Goal: Task Accomplishment & Management: Use online tool/utility

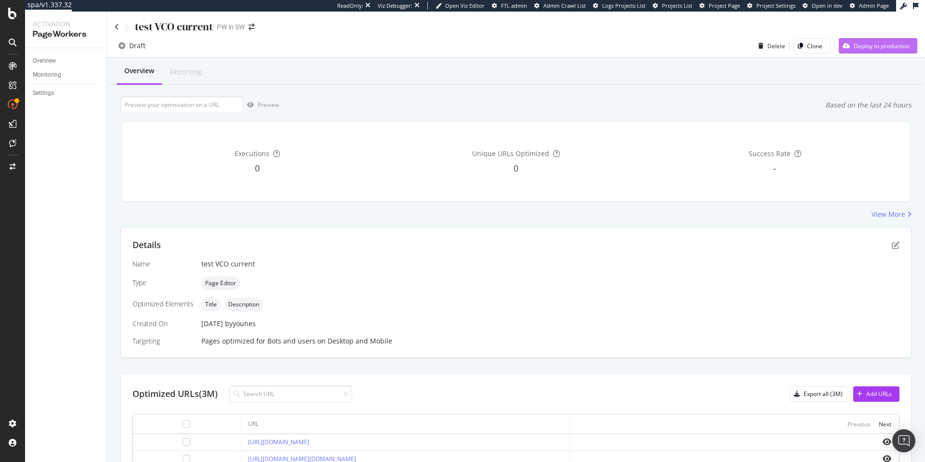
click at [857, 44] on div "Deploy to production" at bounding box center [882, 46] width 56 height 8
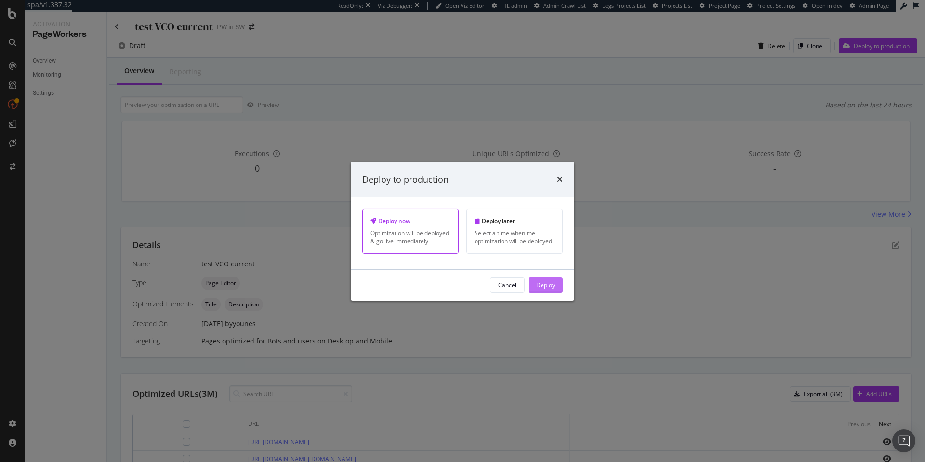
click at [541, 281] on div "Deploy" at bounding box center [545, 285] width 19 height 8
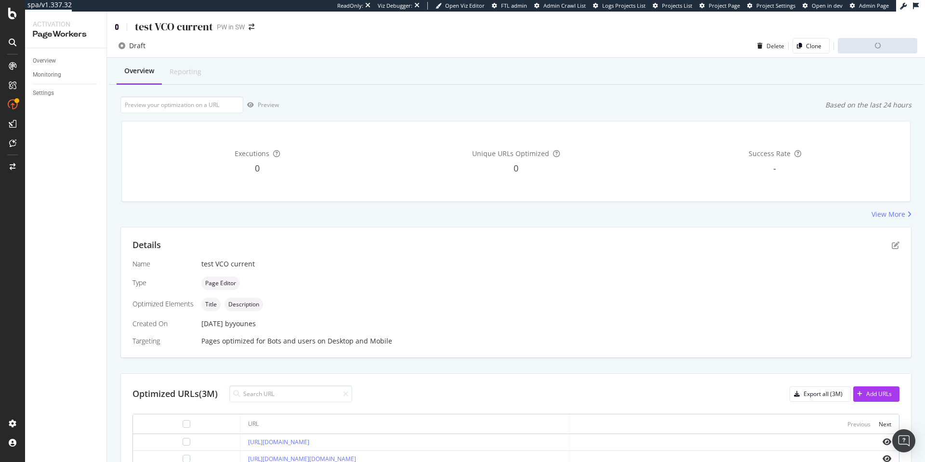
click at [115, 26] on icon at bounding box center [117, 27] width 4 height 7
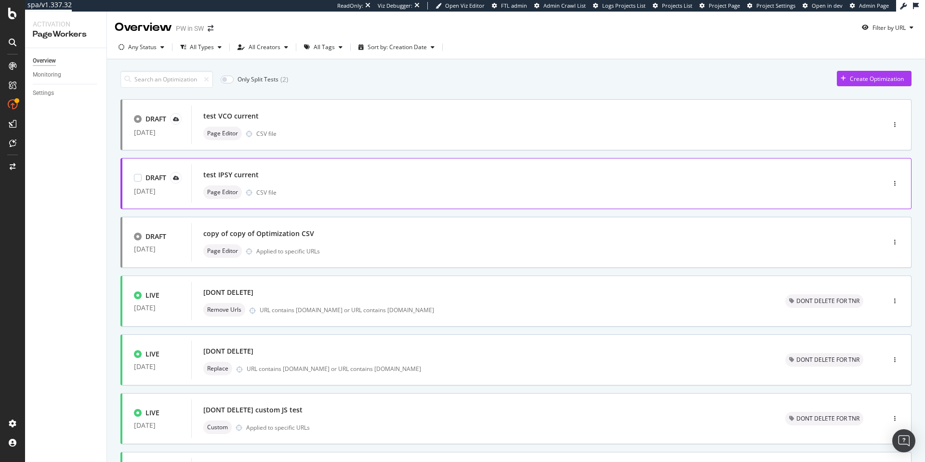
click at [316, 175] on div "test IPSY current" at bounding box center [523, 174] width 641 height 13
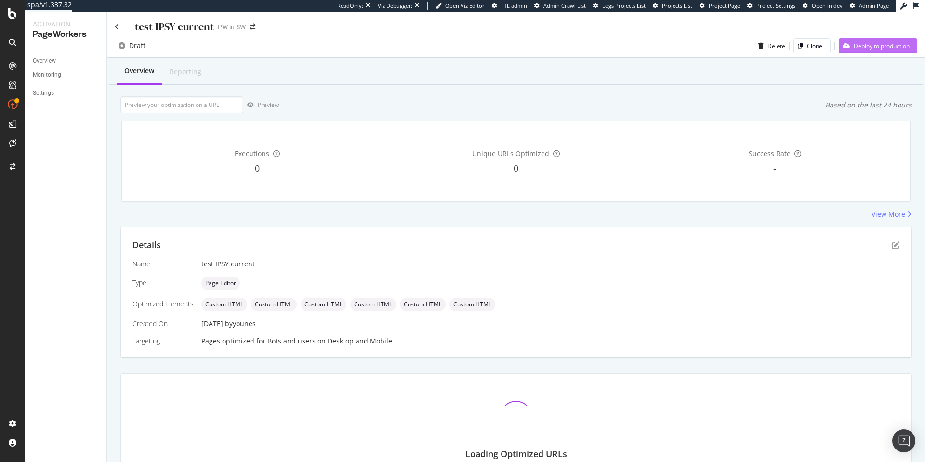
click at [854, 48] on div "Deploy to production" at bounding box center [882, 46] width 56 height 8
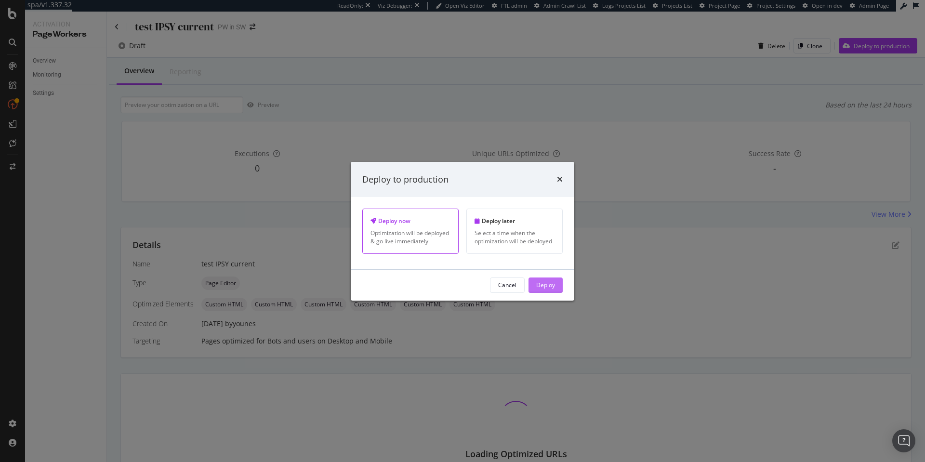
click at [539, 285] on div "Deploy" at bounding box center [545, 285] width 19 height 8
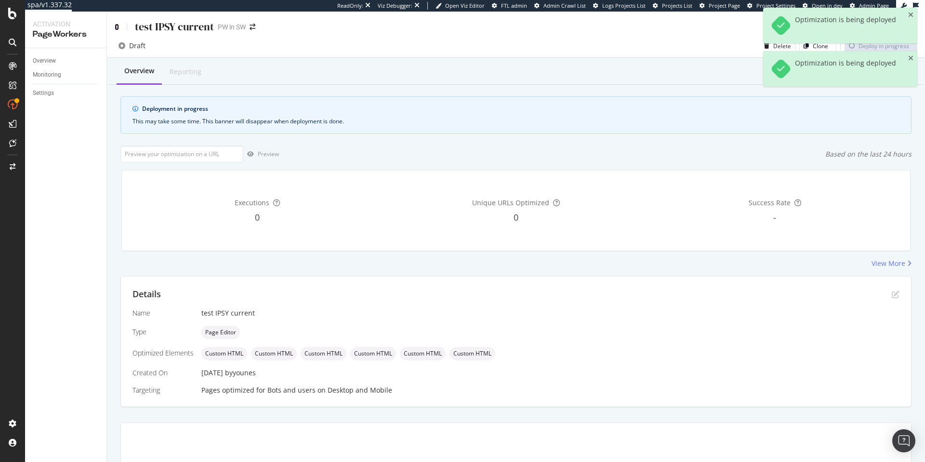
click at [117, 28] on icon at bounding box center [117, 27] width 4 height 7
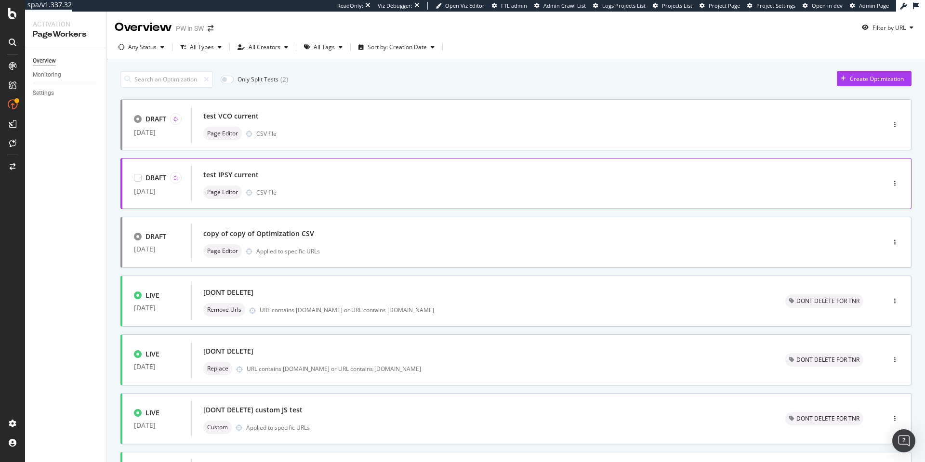
click at [235, 172] on div "test IPSY current" at bounding box center [230, 175] width 55 height 10
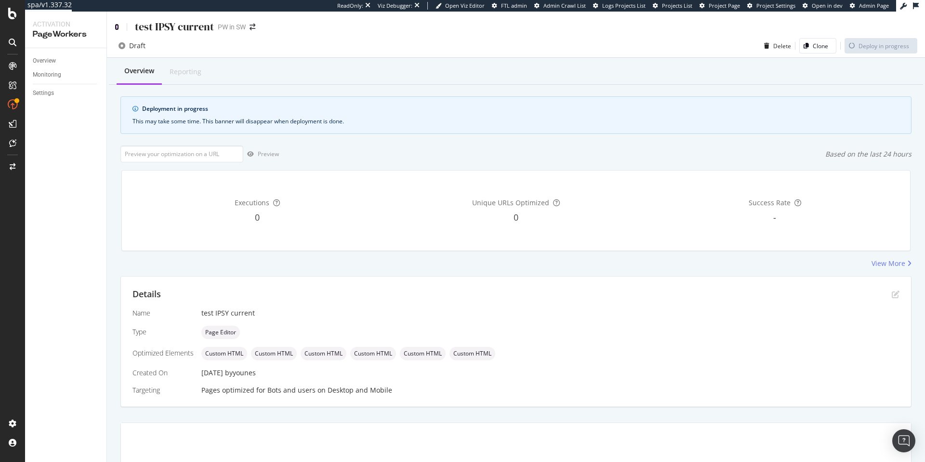
click at [116, 25] on icon at bounding box center [117, 27] width 4 height 7
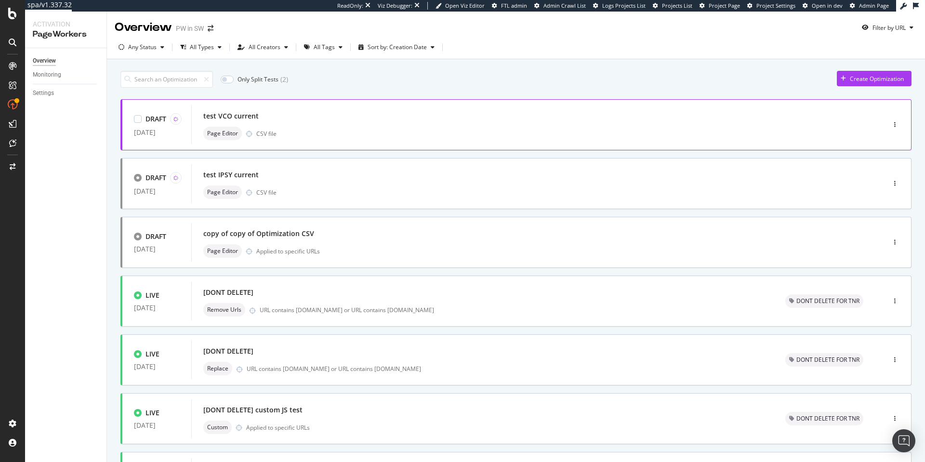
click at [202, 112] on div "test VCO current Page Editor CSV file" at bounding box center [523, 125] width 665 height 39
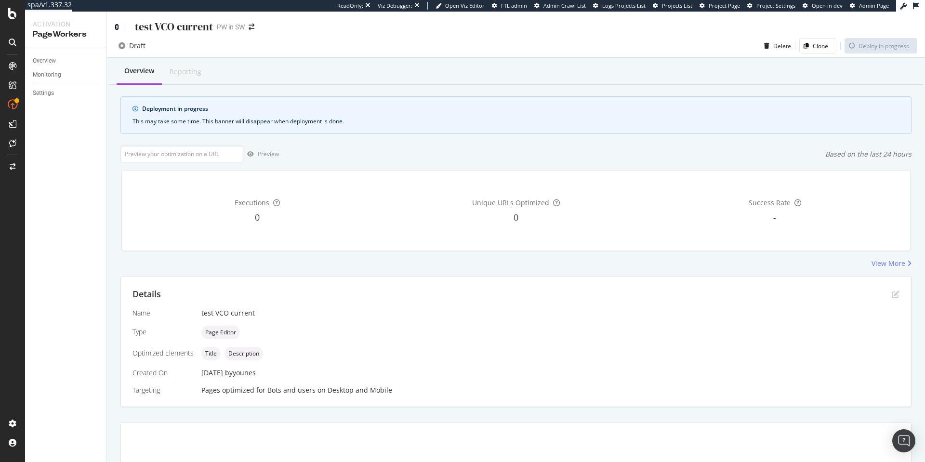
click at [116, 26] on icon at bounding box center [117, 27] width 4 height 7
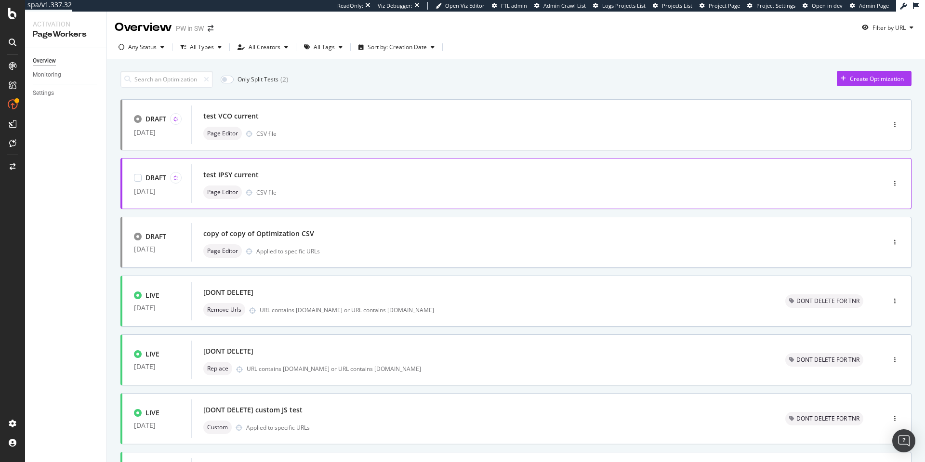
click at [215, 173] on div "test IPSY current" at bounding box center [230, 175] width 55 height 10
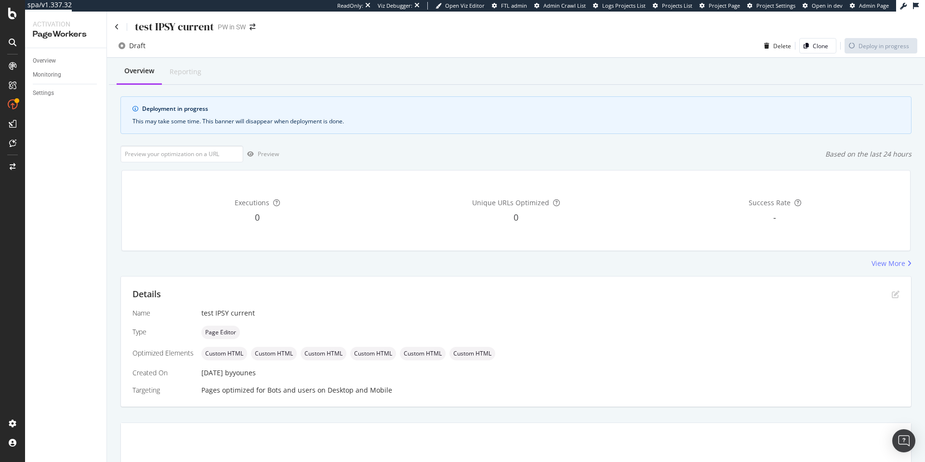
click at [112, 23] on div "test IPSY current PW in SW" at bounding box center [516, 23] width 818 height 23
click at [115, 28] on icon at bounding box center [117, 27] width 4 height 7
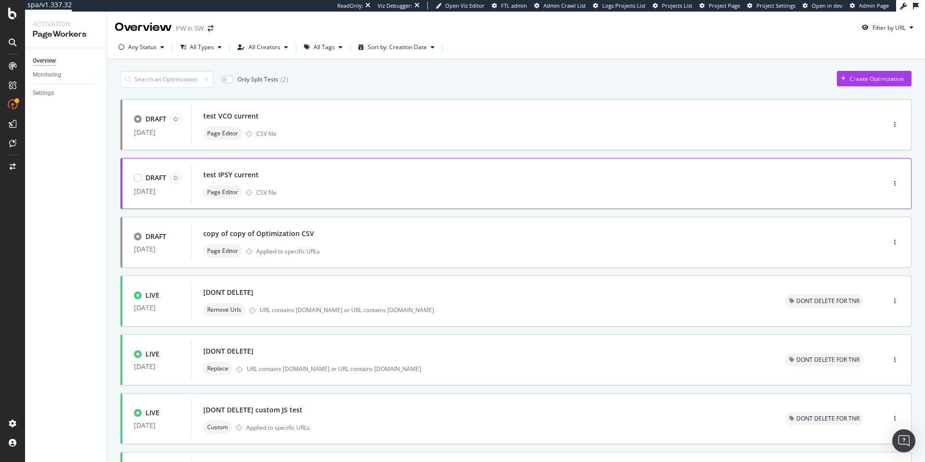
click at [301, 179] on div "test IPSY current" at bounding box center [523, 174] width 641 height 13
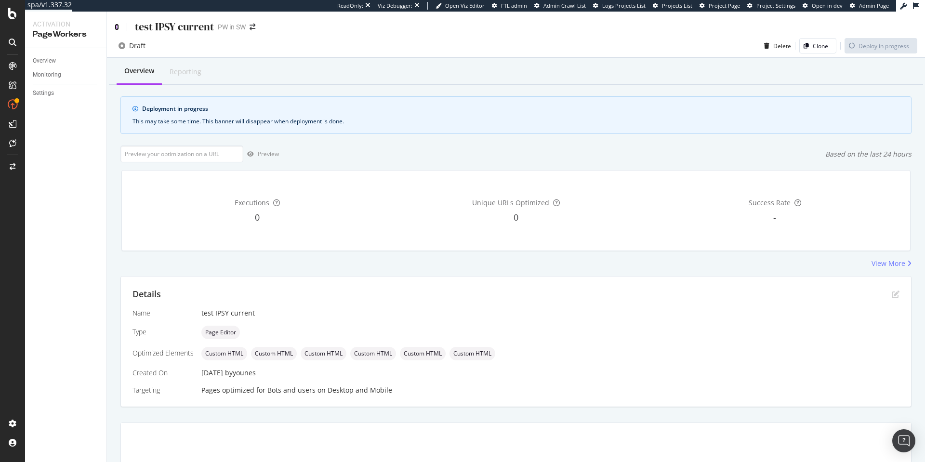
click at [117, 24] on icon at bounding box center [117, 27] width 4 height 7
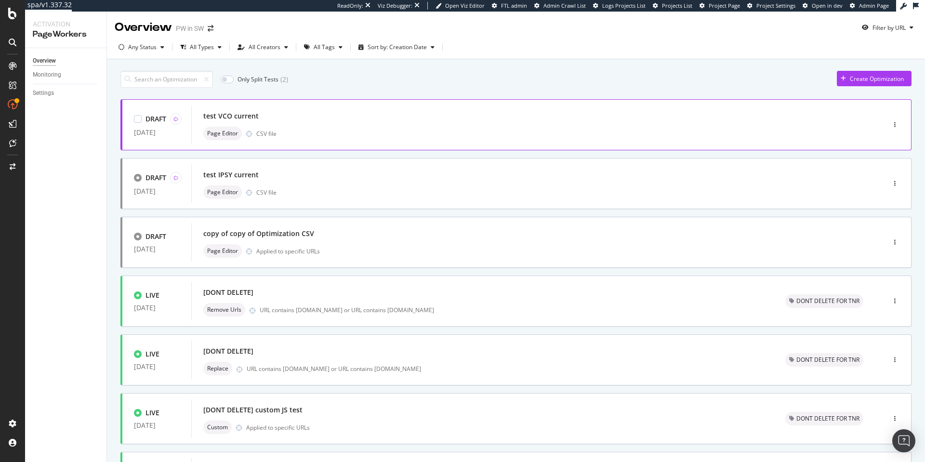
click at [248, 128] on div "Page Editor CSV file" at bounding box center [523, 133] width 641 height 13
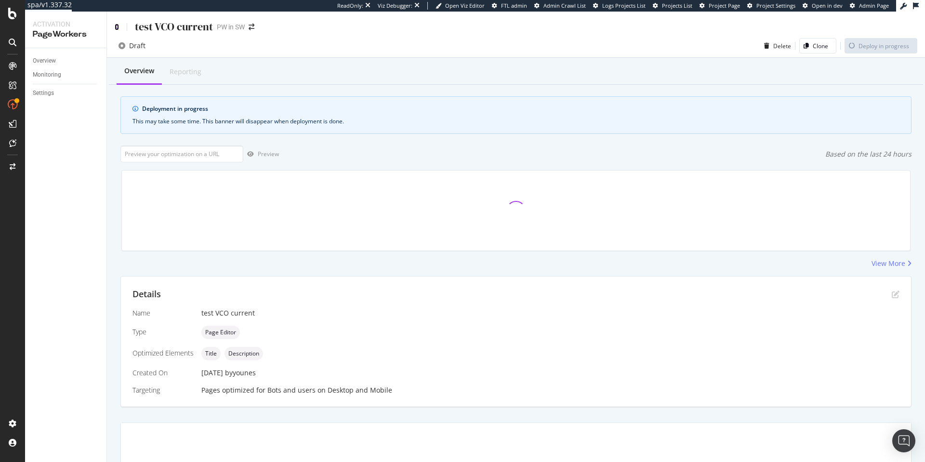
click at [117, 28] on icon at bounding box center [117, 27] width 4 height 7
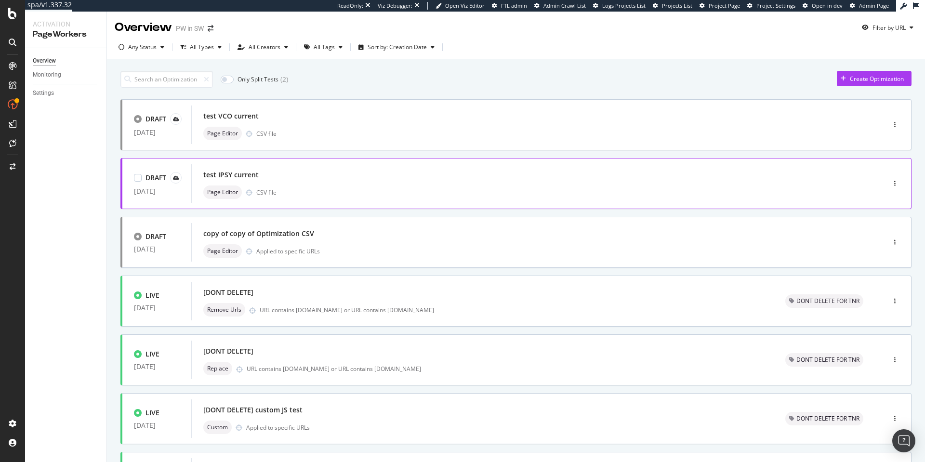
click at [338, 175] on div "test IPSY current" at bounding box center [523, 174] width 641 height 13
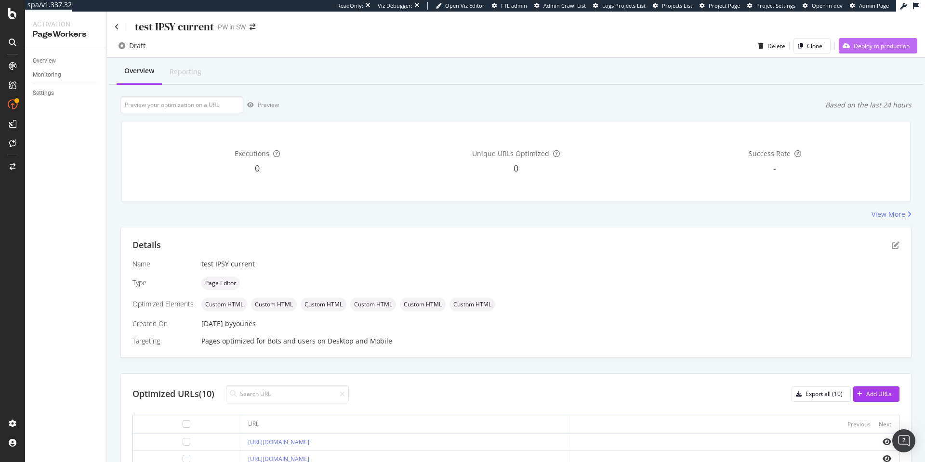
click at [854, 43] on div "Deploy to production" at bounding box center [882, 46] width 56 height 8
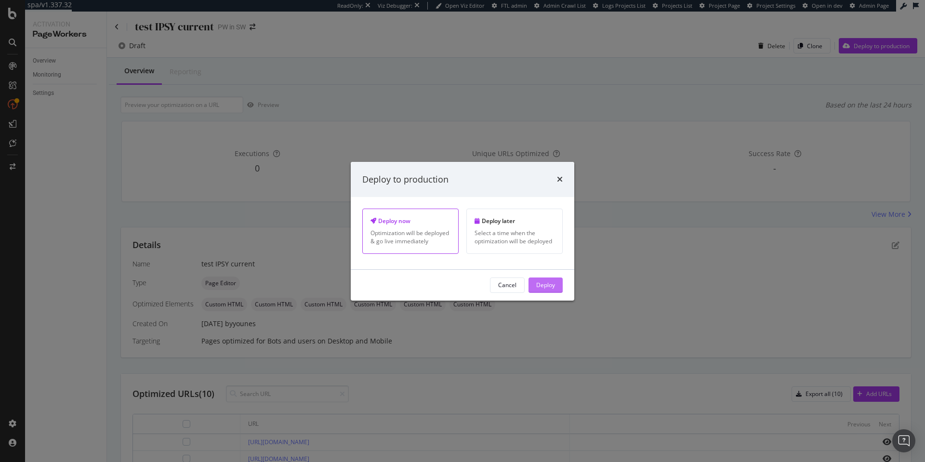
click at [560, 288] on button "Deploy" at bounding box center [546, 285] width 34 height 15
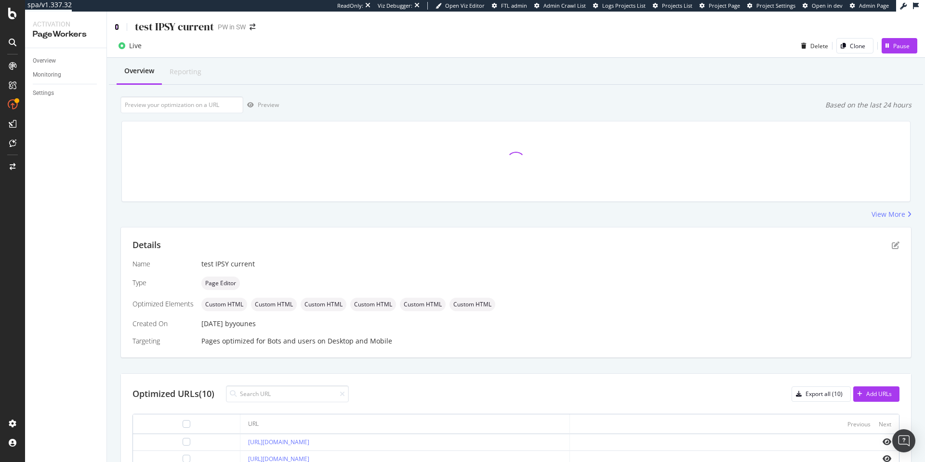
click at [116, 25] on icon at bounding box center [117, 27] width 4 height 7
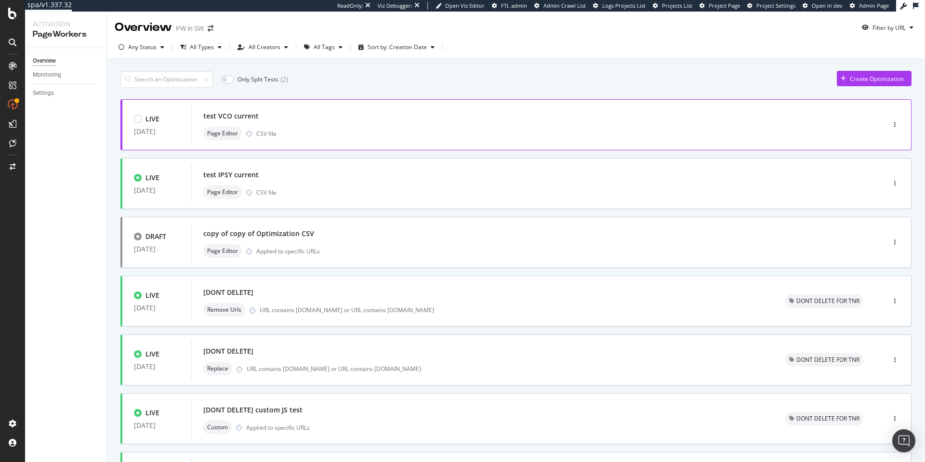
click at [305, 119] on div "test VCO current" at bounding box center [523, 115] width 641 height 13
click at [844, 74] on div "Create Optimization" at bounding box center [870, 78] width 67 height 14
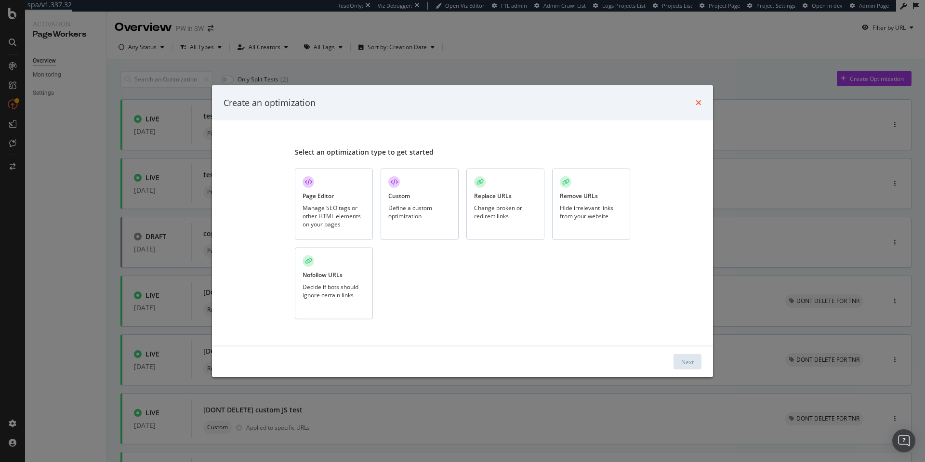
click at [699, 99] on icon "times" at bounding box center [699, 103] width 6 height 8
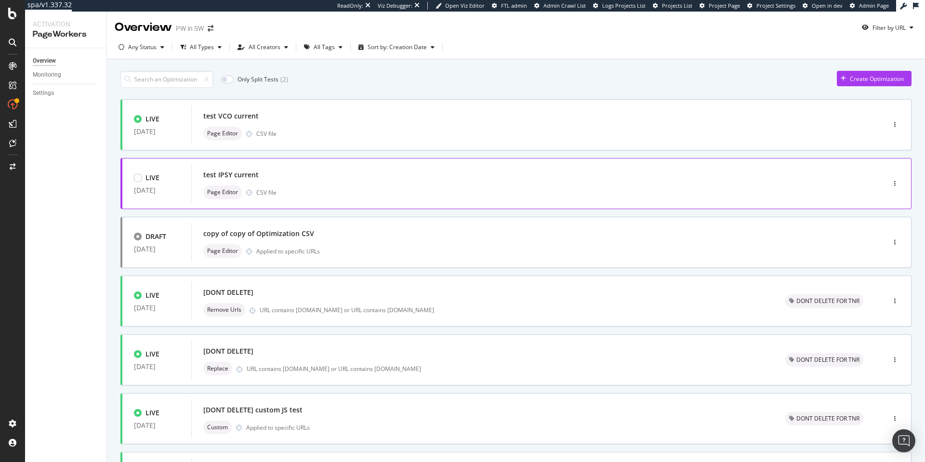
click at [580, 179] on div "test IPSY current" at bounding box center [523, 174] width 641 height 13
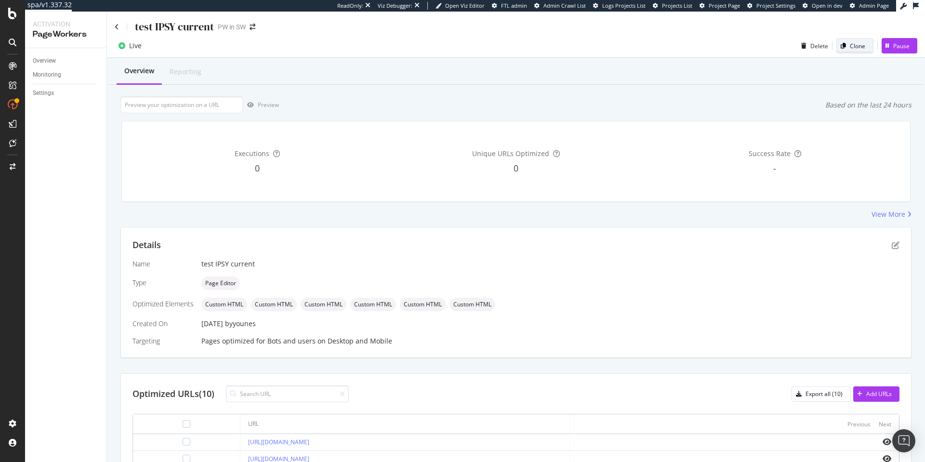
click at [842, 50] on div "Clone" at bounding box center [851, 45] width 28 height 13
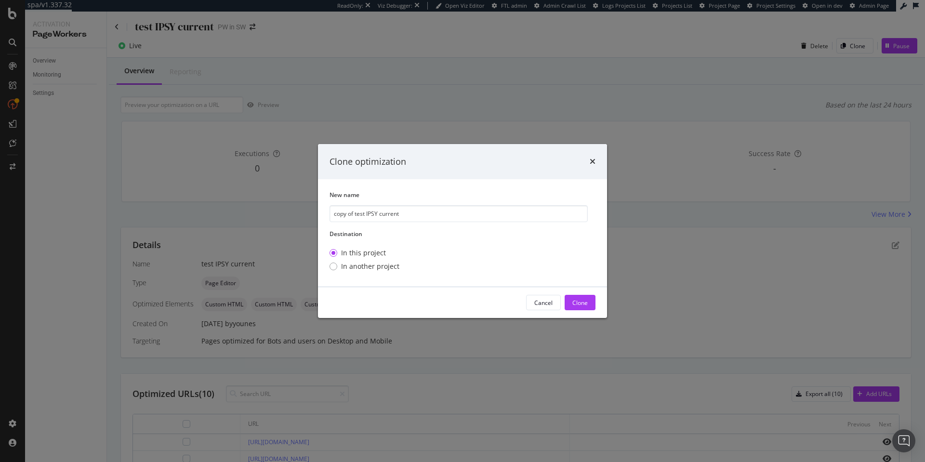
drag, startPoint x: 348, startPoint y: 214, endPoint x: 320, endPoint y: 222, distance: 29.3
click at [320, 222] on div "New name copy of test IPSY current Destination In this project In another proje…" at bounding box center [462, 232] width 289 height 107
click at [340, 211] on input "copy of test IPSY current" at bounding box center [459, 213] width 258 height 17
click at [339, 216] on input "of test IPSY current" at bounding box center [459, 213] width 258 height 17
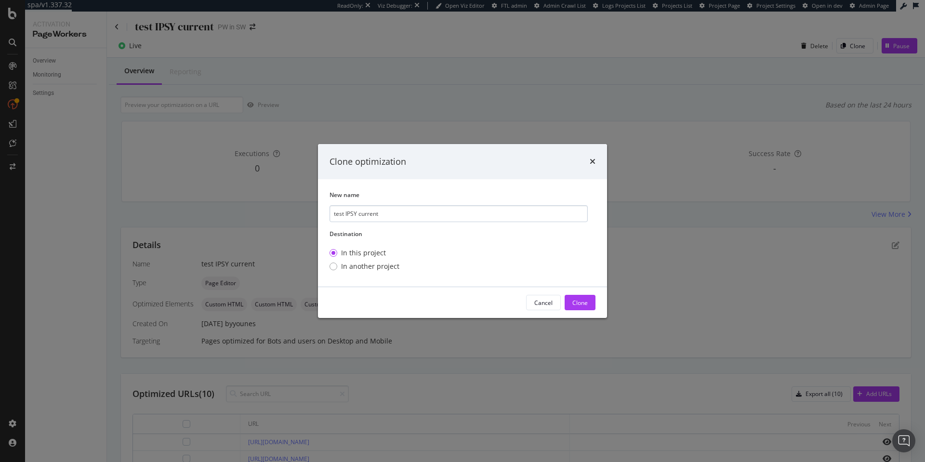
click at [362, 215] on input "test IPSY current" at bounding box center [459, 213] width 258 height 17
type input "test IPSY With slow compression"
click at [575, 299] on div "Clone" at bounding box center [580, 303] width 15 height 8
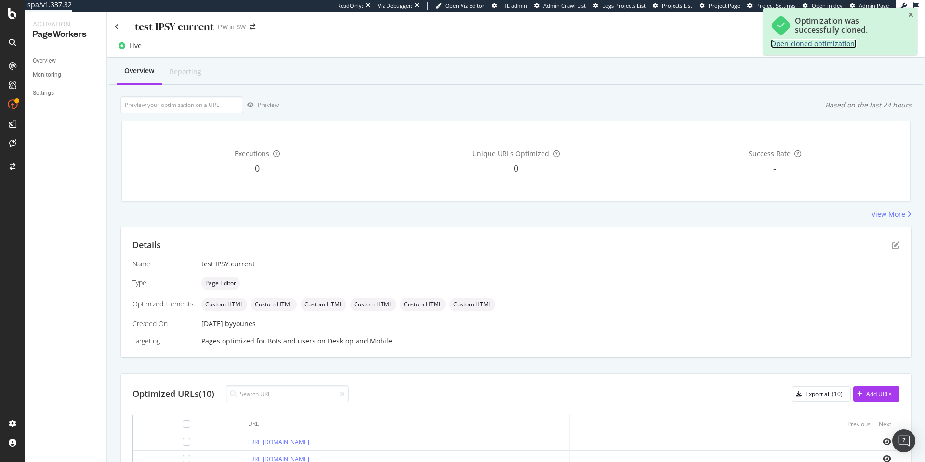
click at [788, 42] on link "Open cloned optimization." at bounding box center [814, 43] width 86 height 9
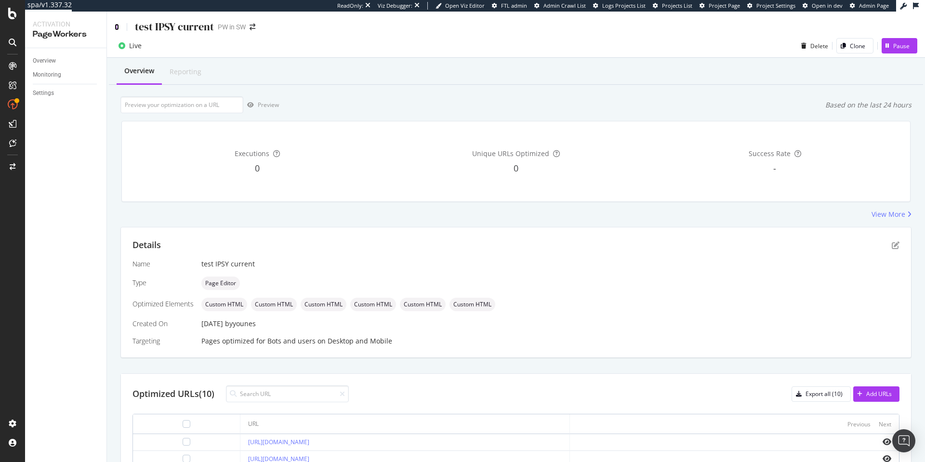
click at [116, 28] on icon at bounding box center [117, 27] width 4 height 7
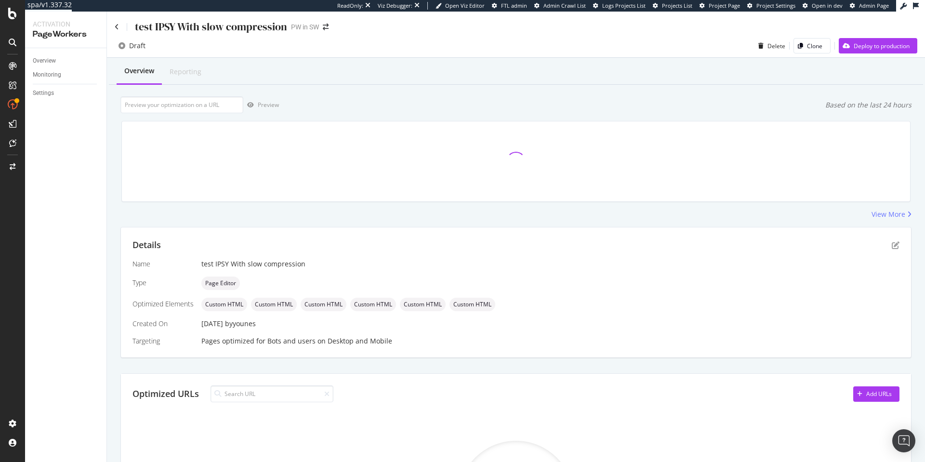
scroll to position [213, 0]
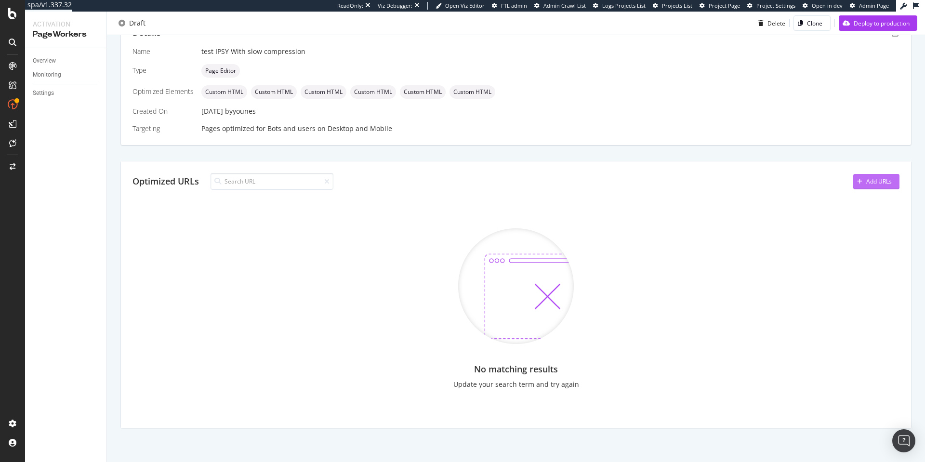
click at [885, 188] on button "Add URLs" at bounding box center [877, 181] width 46 height 15
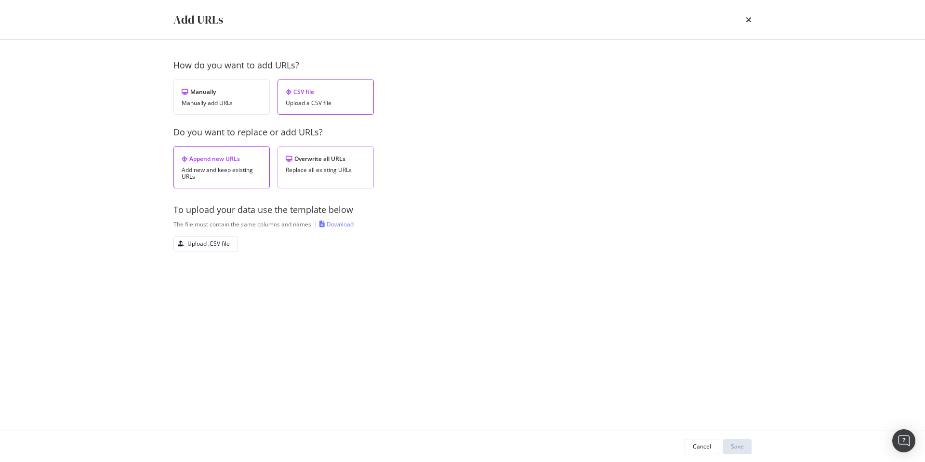
click at [306, 171] on div "Replace all existing URLs" at bounding box center [326, 170] width 80 height 7
click at [206, 246] on div "Upload .CSV file" at bounding box center [208, 244] width 42 height 8
click at [735, 446] on div "Save" at bounding box center [737, 446] width 13 height 8
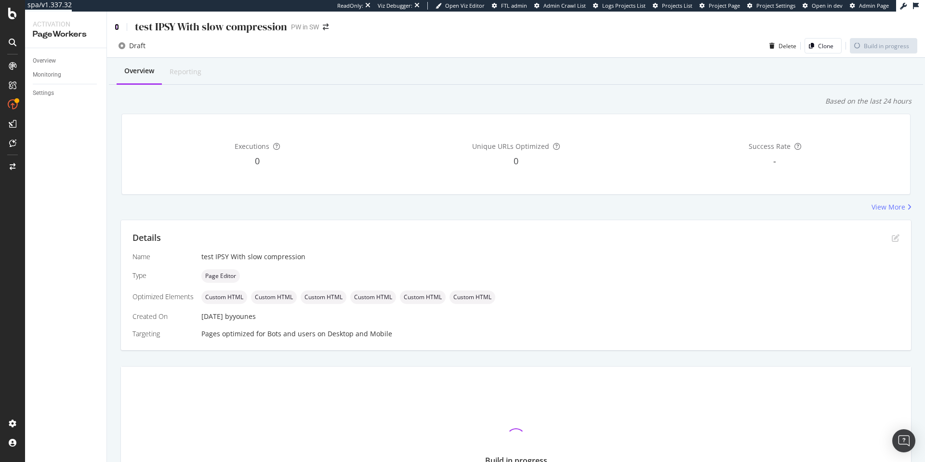
click at [115, 27] on icon at bounding box center [117, 27] width 4 height 7
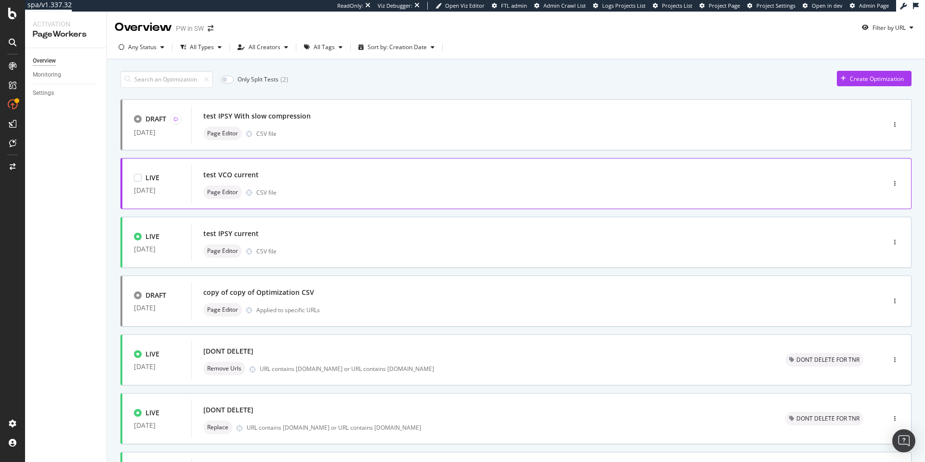
click at [252, 172] on div "test VCO current" at bounding box center [230, 175] width 55 height 10
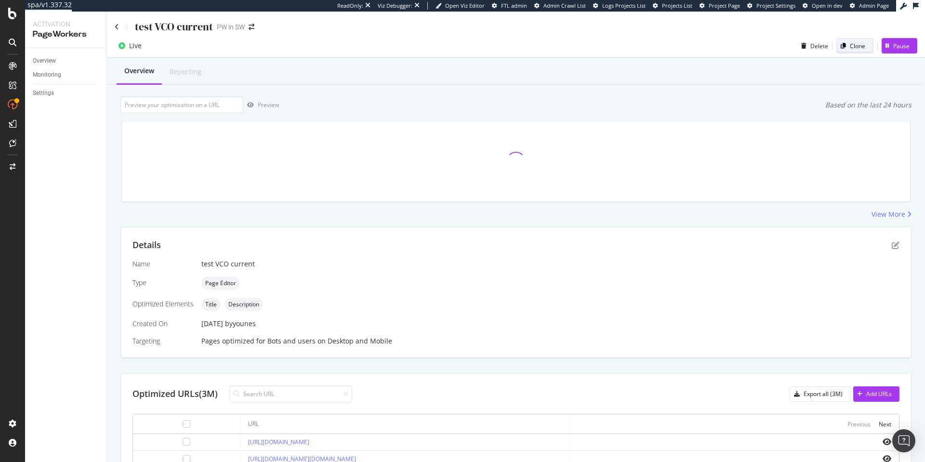
click at [855, 40] on div "Clone" at bounding box center [851, 45] width 28 height 13
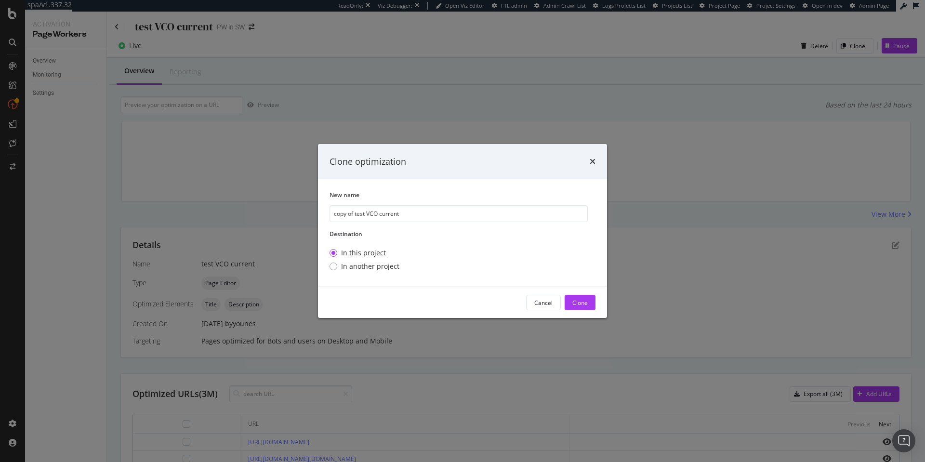
drag, startPoint x: 356, startPoint y: 213, endPoint x: 298, endPoint y: 212, distance: 57.8
click at [298, 212] on div "Clone optimization New name copy of test VCO current Destination In this projec…" at bounding box center [462, 231] width 925 height 462
click at [368, 216] on input "test VCO current" at bounding box center [459, 213] width 258 height 17
type input "test VCO with slow compression"
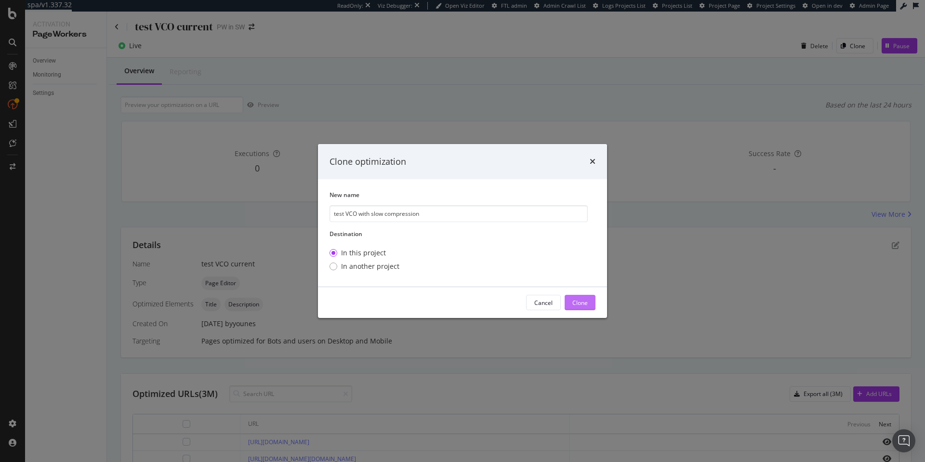
click at [584, 299] on div "Clone" at bounding box center [580, 303] width 15 height 8
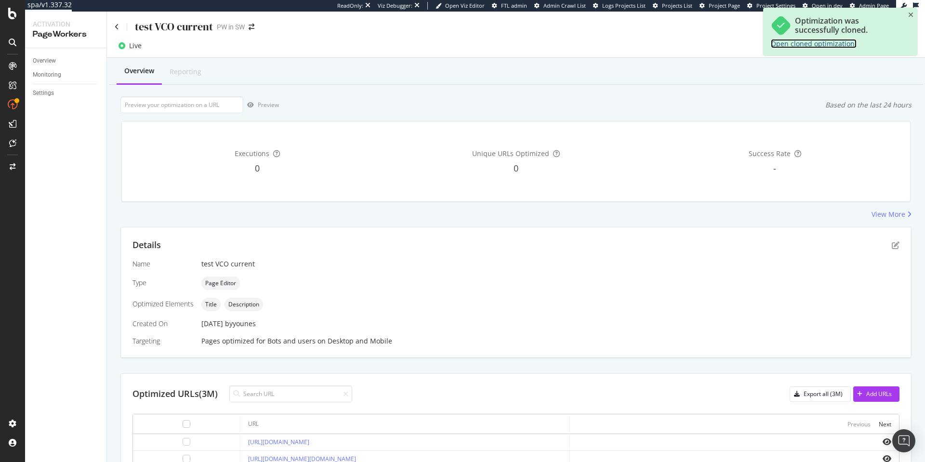
click at [820, 43] on link "Open cloned optimization." at bounding box center [814, 43] width 86 height 9
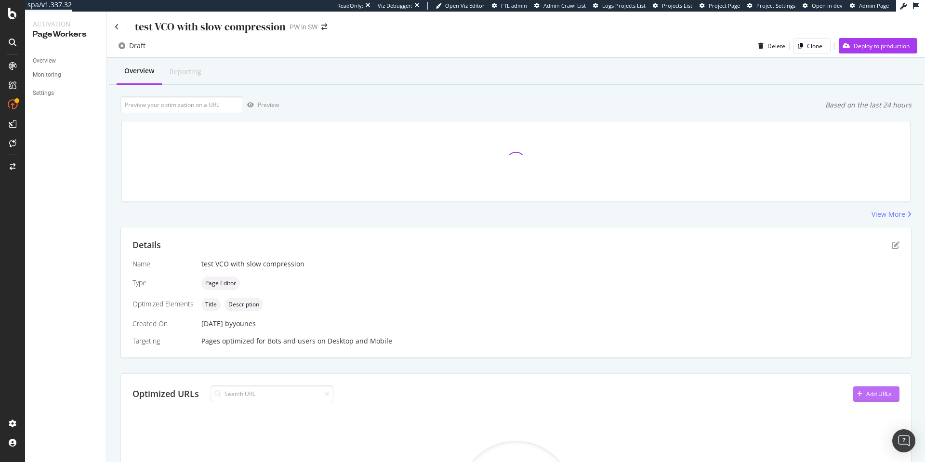
click at [870, 388] on div "Add URLs" at bounding box center [873, 394] width 39 height 14
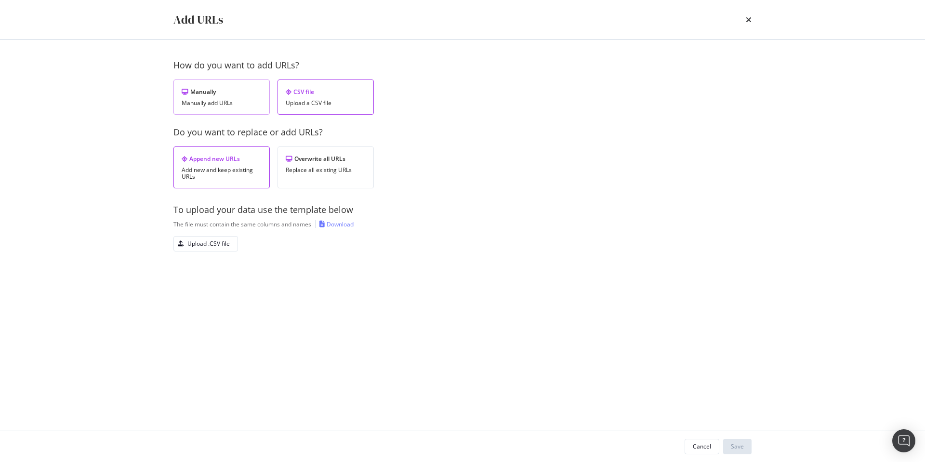
click at [238, 94] on div "Manually" at bounding box center [222, 92] width 80 height 8
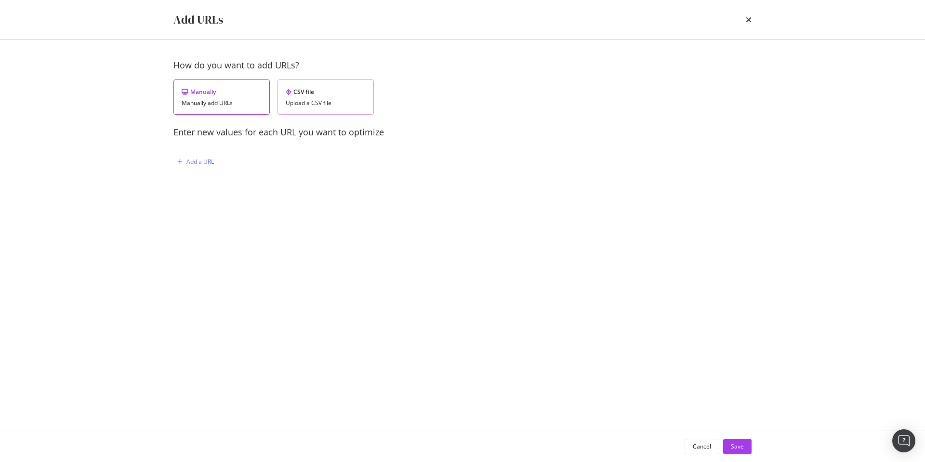
click at [298, 93] on div "CSV file" at bounding box center [326, 92] width 80 height 8
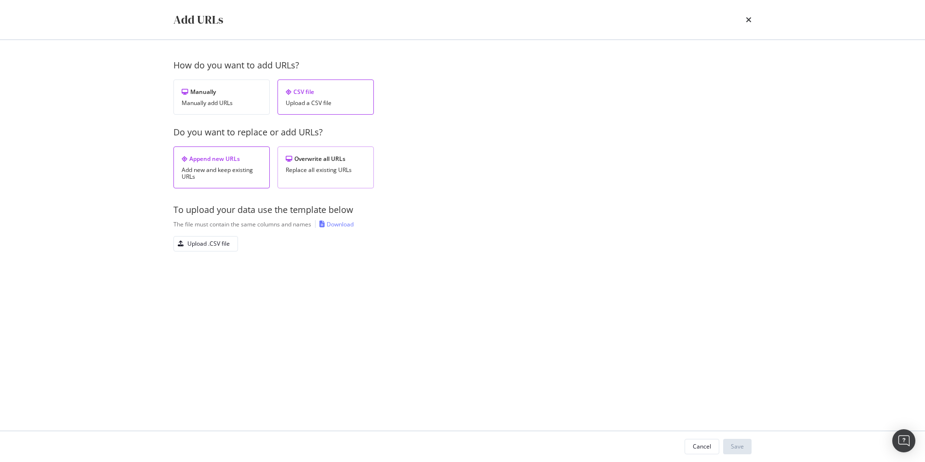
click at [293, 158] on div "Overwrite all URLs" at bounding box center [326, 159] width 80 height 8
click at [206, 245] on div "Upload .CSV file" at bounding box center [208, 244] width 42 height 8
click at [740, 450] on div "Save" at bounding box center [737, 446] width 13 height 8
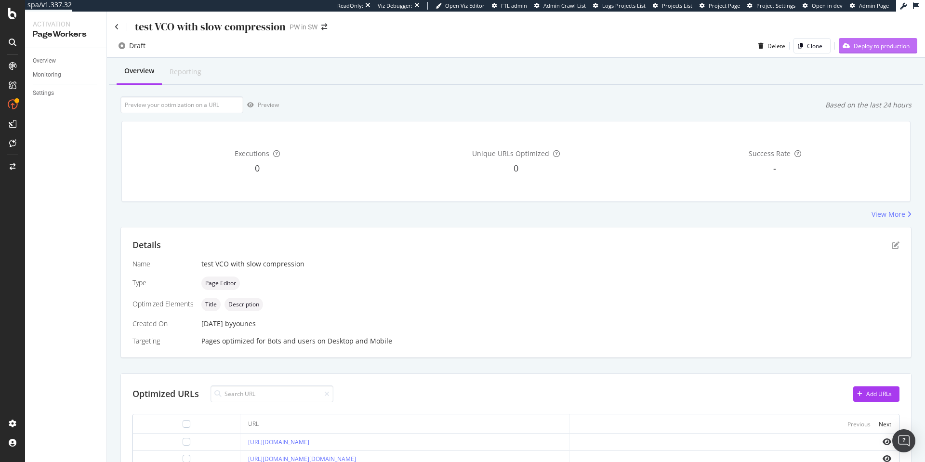
click at [870, 44] on div "Deploy to production" at bounding box center [882, 46] width 56 height 8
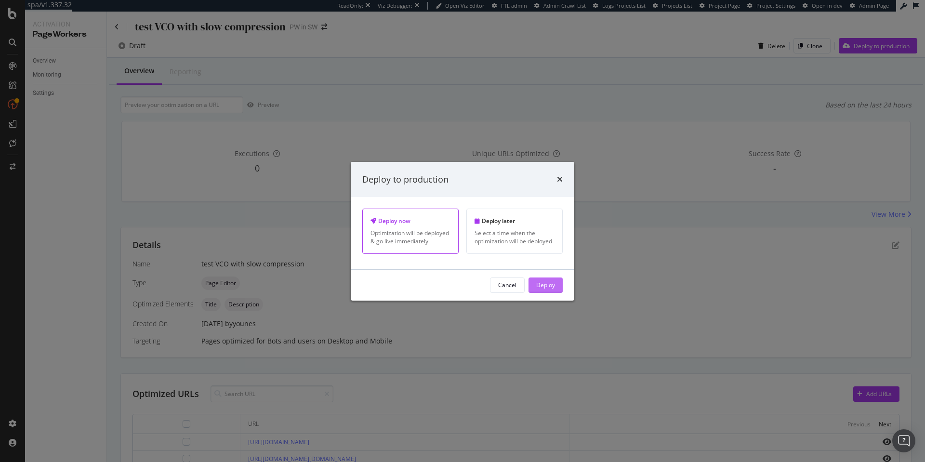
click at [548, 281] on div "Deploy" at bounding box center [545, 285] width 19 height 8
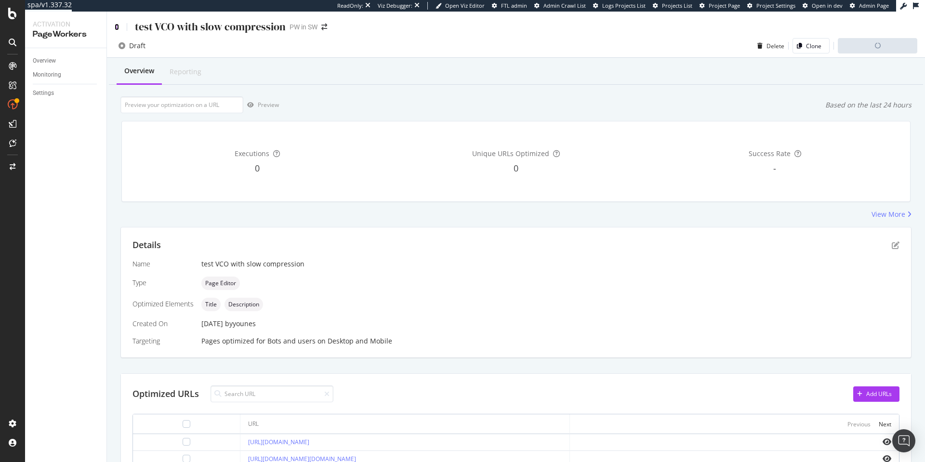
click at [116, 25] on icon at bounding box center [117, 27] width 4 height 7
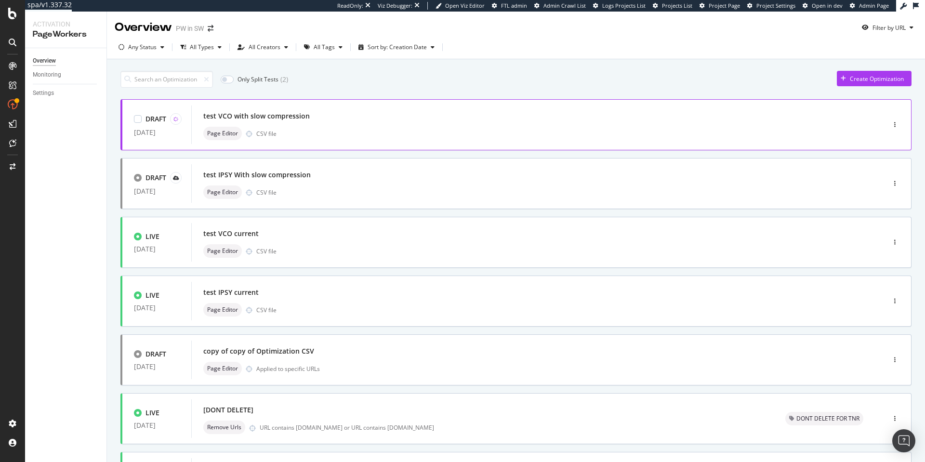
click at [287, 117] on div "test VCO with slow compression" at bounding box center [256, 116] width 107 height 10
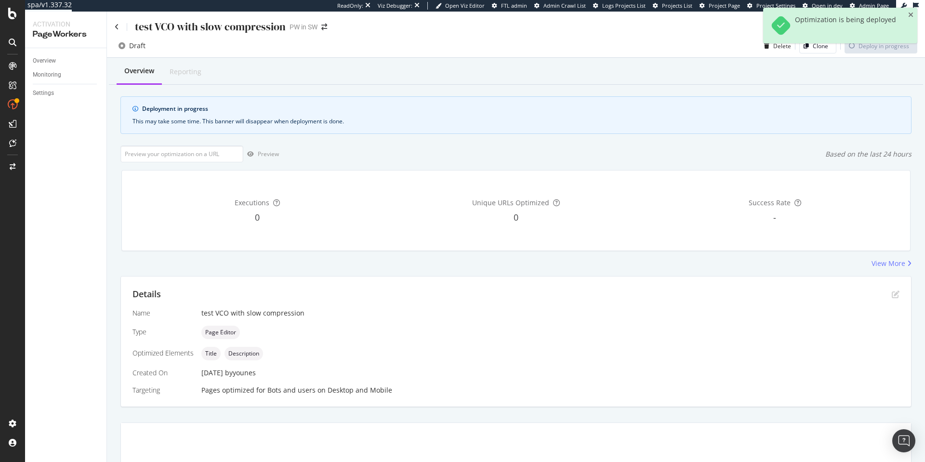
click at [112, 26] on div "test VCO with slow compression PW in SW" at bounding box center [516, 23] width 818 height 23
click at [119, 26] on icon at bounding box center [117, 27] width 4 height 7
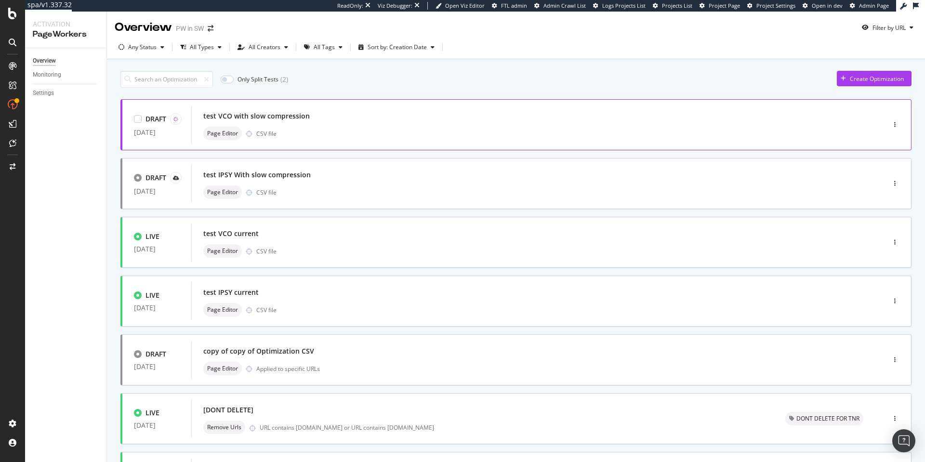
click at [558, 117] on div "test VCO with slow compression" at bounding box center [523, 115] width 641 height 13
